Goal: Find specific page/section: Find specific page/section

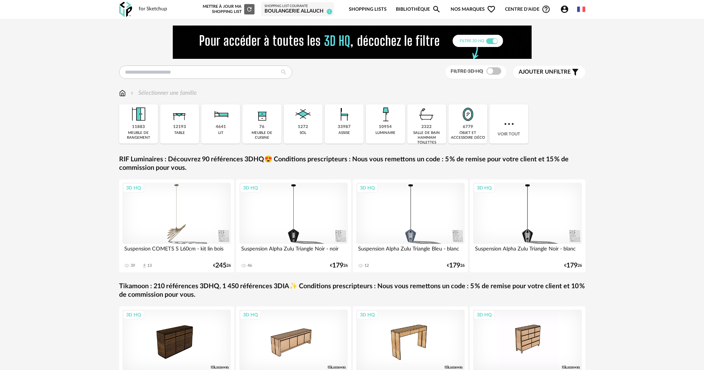
click at [325, 10] on div "BOULANGERIE Allauch" at bounding box center [297, 11] width 66 height 7
click at [283, 7] on div "Shopping List courante" at bounding box center [297, 6] width 66 height 4
